Goal: Information Seeking & Learning: Learn about a topic

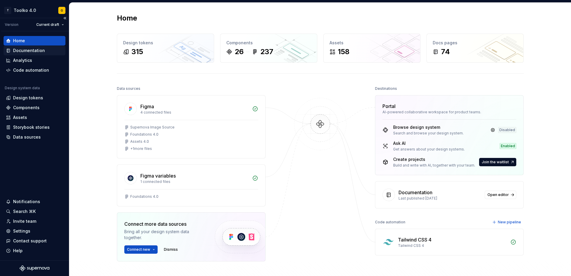
click at [26, 51] on div "Documentation" at bounding box center [29, 51] width 32 height 6
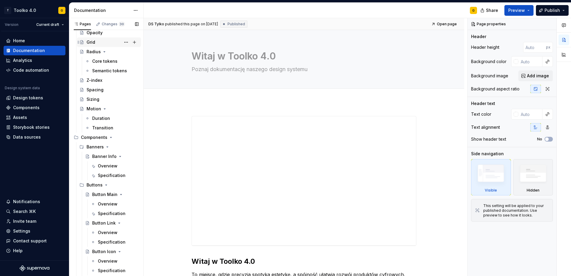
scroll to position [158, 0]
click at [102, 154] on div "Banner Info" at bounding box center [103, 156] width 23 height 6
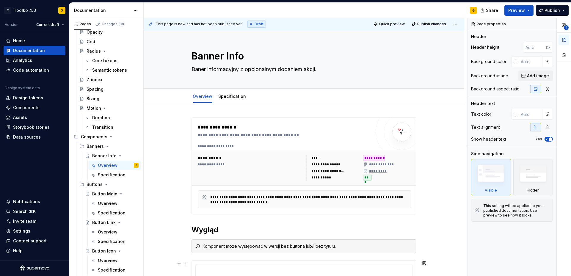
type textarea "*"
